Goal: Check status: Check status

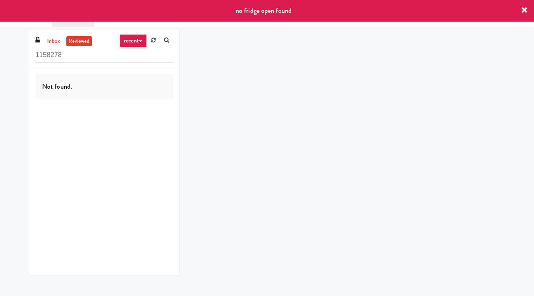
click at [521, 9] on icon at bounding box center [524, 10] width 7 height 7
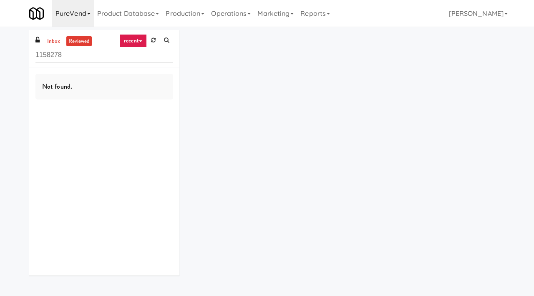
click at [86, 20] on link "PureVend" at bounding box center [73, 13] width 42 height 27
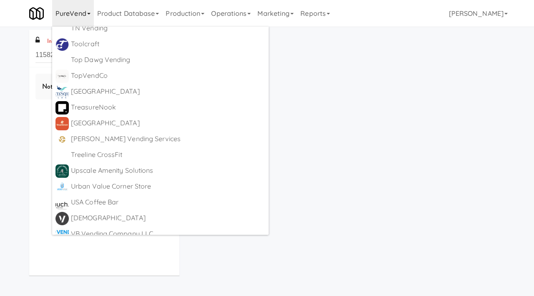
scroll to position [5375, 0]
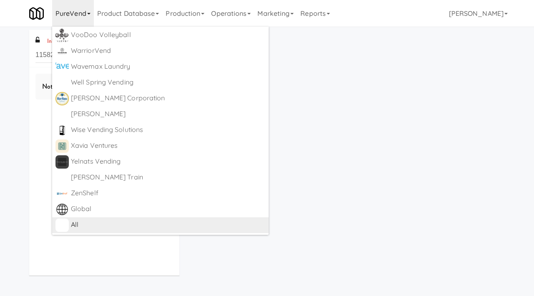
click at [79, 223] on div "All" at bounding box center [168, 225] width 194 height 13
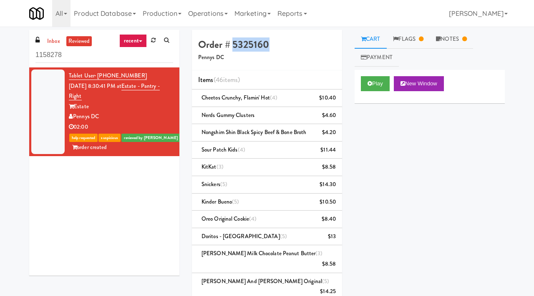
drag, startPoint x: 274, startPoint y: 43, endPoint x: 234, endPoint y: 44, distance: 40.0
click at [234, 44] on h4 "Order # 5325160" at bounding box center [267, 44] width 138 height 11
copy h4 "5325160"
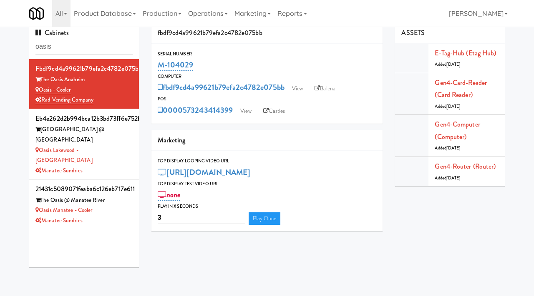
scroll to position [8, 0]
click at [298, 88] on link "View" at bounding box center [297, 89] width 19 height 13
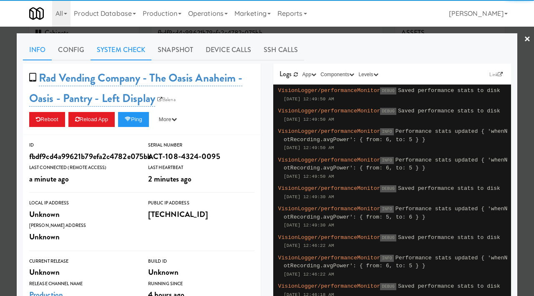
click at [137, 50] on link "System Check" at bounding box center [120, 50] width 61 height 21
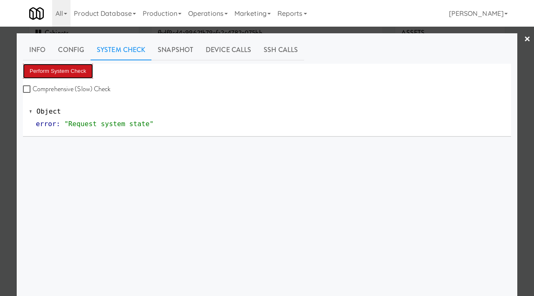
click at [83, 74] on button "Perform System Check" at bounding box center [58, 71] width 70 height 15
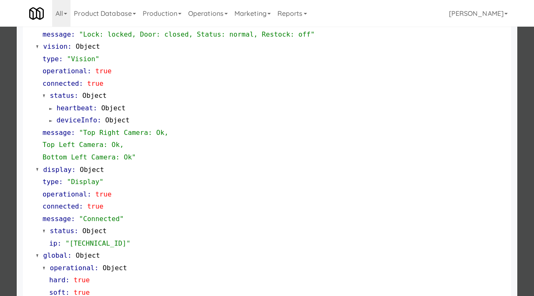
scroll to position [363, 0]
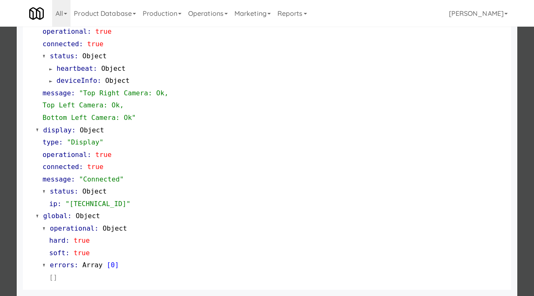
click at [1, 97] on div at bounding box center [267, 148] width 534 height 296
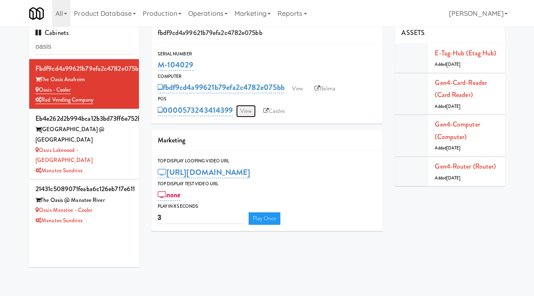
click at [250, 113] on link "View" at bounding box center [245, 111] width 19 height 13
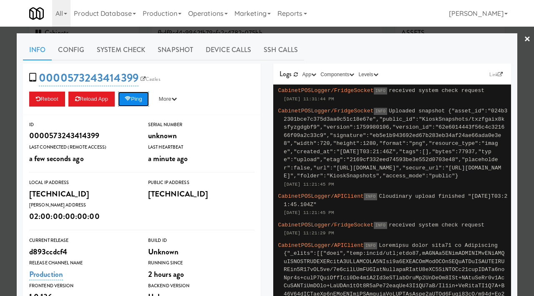
click at [131, 100] on icon at bounding box center [128, 98] width 6 height 5
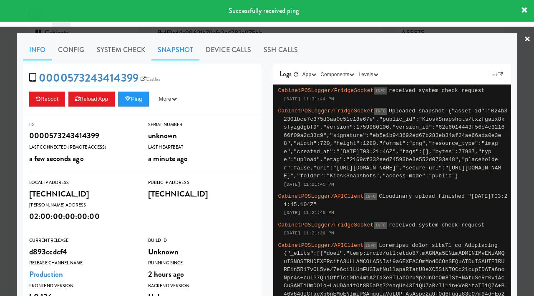
click at [172, 47] on link "Snapshot" at bounding box center [175, 50] width 48 height 21
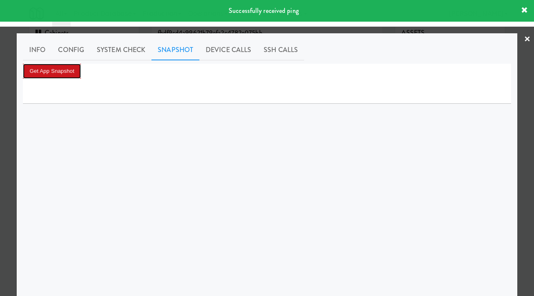
click at [38, 72] on button "Get App Snapshot" at bounding box center [52, 71] width 58 height 15
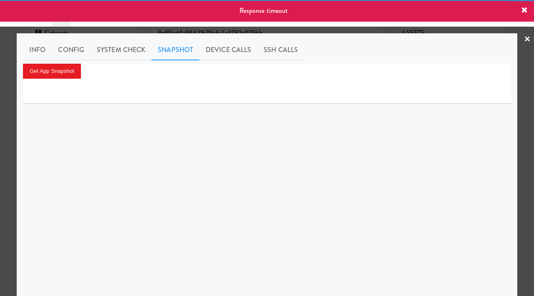
click at [0, 68] on div at bounding box center [267, 148] width 534 height 296
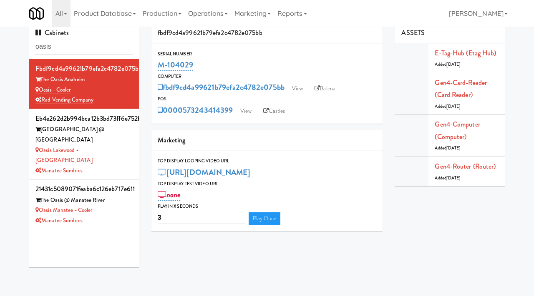
drag, startPoint x: 199, startPoint y: 64, endPoint x: 155, endPoint y: 65, distance: 44.2
click at [155, 65] on div "Serial Number M-104029" at bounding box center [266, 61] width 231 height 23
click at [278, 114] on link "Castles" at bounding box center [274, 111] width 30 height 13
copy link "M-104029"
click at [328, 89] on link "Balena" at bounding box center [324, 89] width 29 height 13
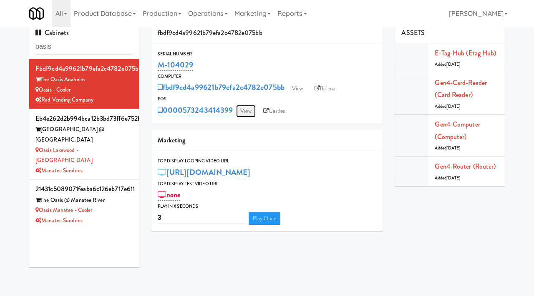
click at [247, 114] on link "View" at bounding box center [245, 111] width 19 height 13
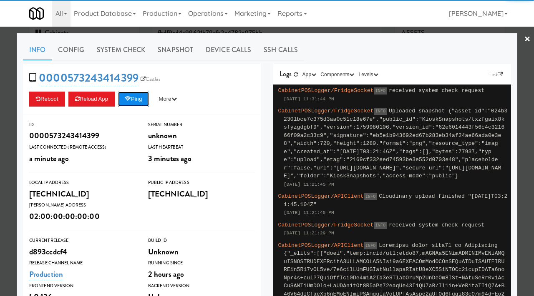
click at [147, 99] on button "Ping" at bounding box center [133, 99] width 31 height 15
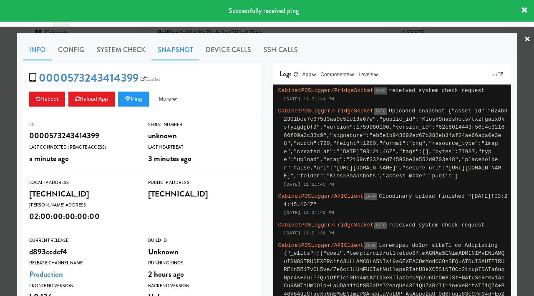
click at [174, 51] on link "Snapshot" at bounding box center [175, 50] width 48 height 21
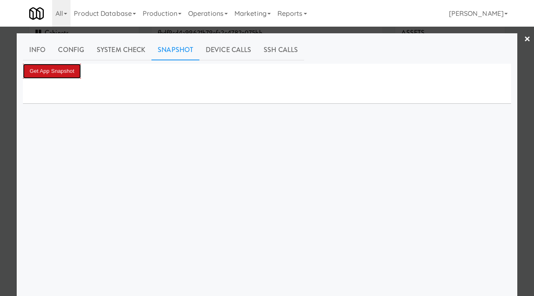
click at [68, 66] on button "Get App Snapshot" at bounding box center [52, 71] width 58 height 15
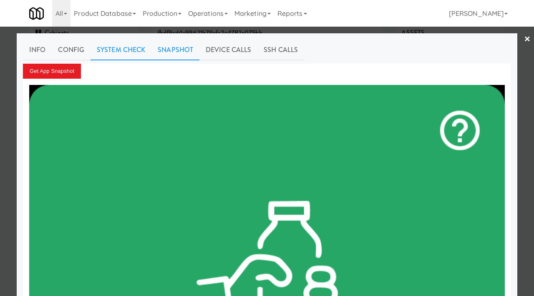
click at [120, 53] on link "System Check" at bounding box center [120, 50] width 61 height 21
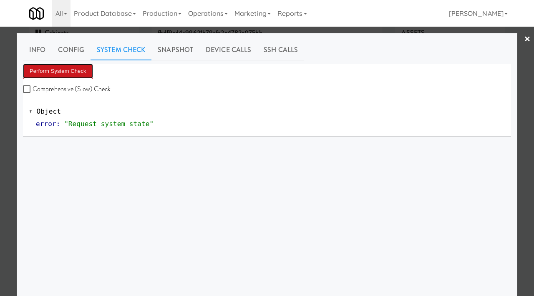
click at [57, 65] on button "Perform System Check" at bounding box center [58, 71] width 70 height 15
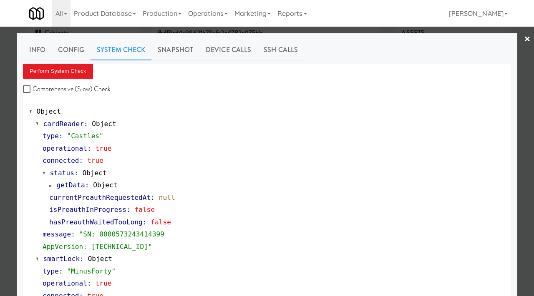
click at [0, 145] on div at bounding box center [267, 148] width 534 height 296
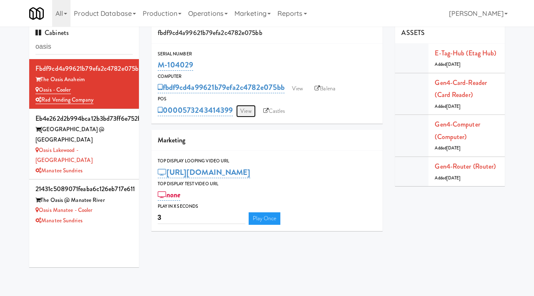
click at [244, 107] on link "View" at bounding box center [245, 111] width 19 height 13
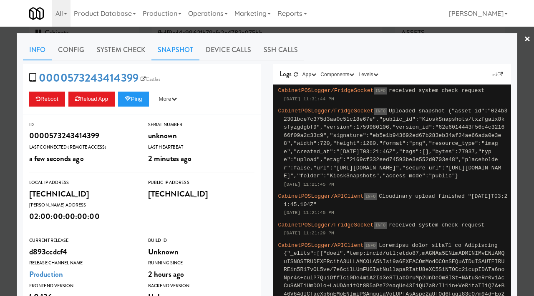
click at [175, 47] on link "Snapshot" at bounding box center [175, 50] width 48 height 21
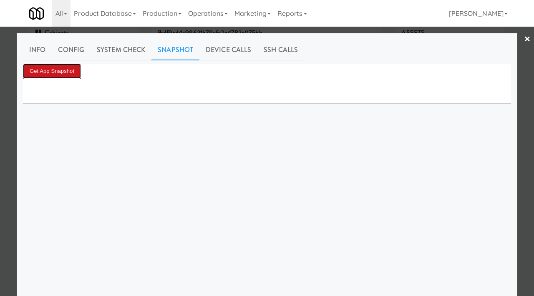
click at [76, 72] on button "Get App Snapshot" at bounding box center [52, 71] width 58 height 15
